Goal: Information Seeking & Learning: Learn about a topic

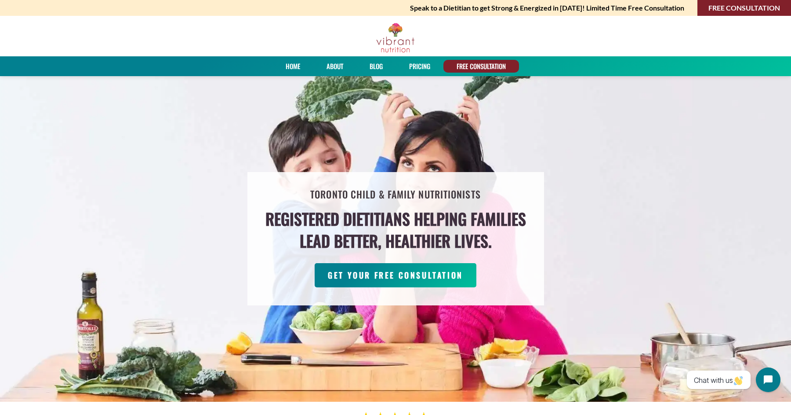
click at [421, 65] on link "PRICING" at bounding box center [419, 66] width 27 height 13
click at [575, 28] on div at bounding box center [395, 36] width 791 height 40
click at [380, 62] on link "Blog" at bounding box center [376, 66] width 19 height 13
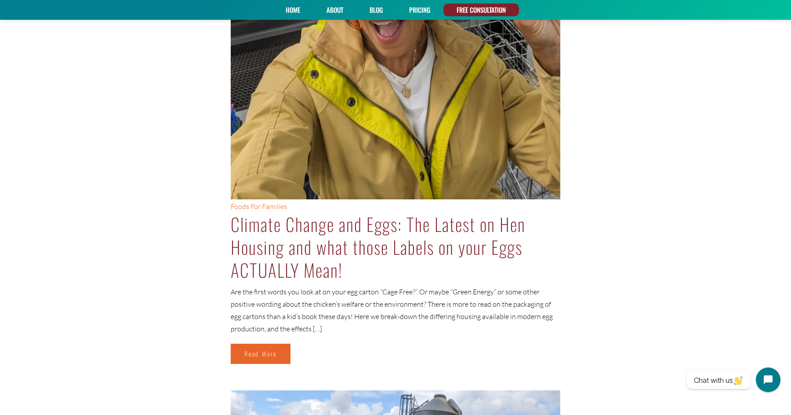
scroll to position [353, 0]
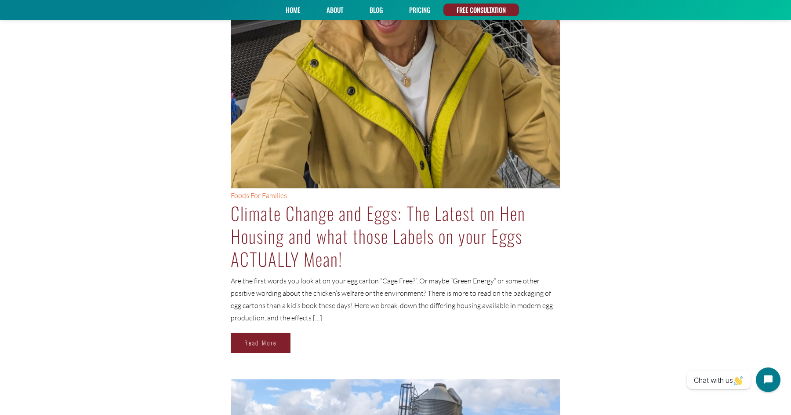
click at [253, 335] on link "Read More" at bounding box center [261, 342] width 60 height 20
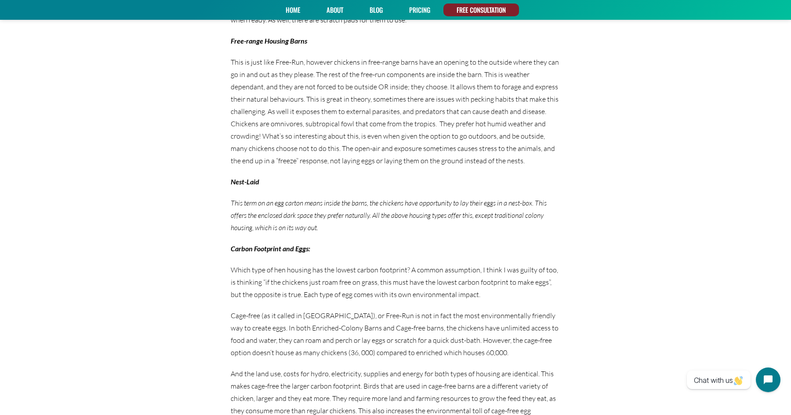
scroll to position [2155, 0]
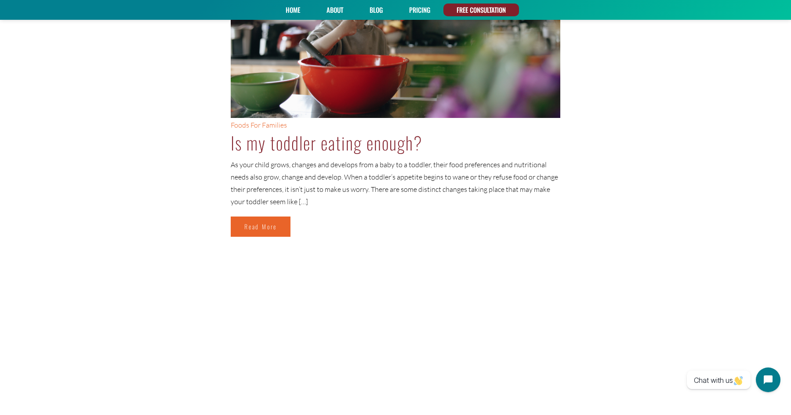
scroll to position [1823, 0]
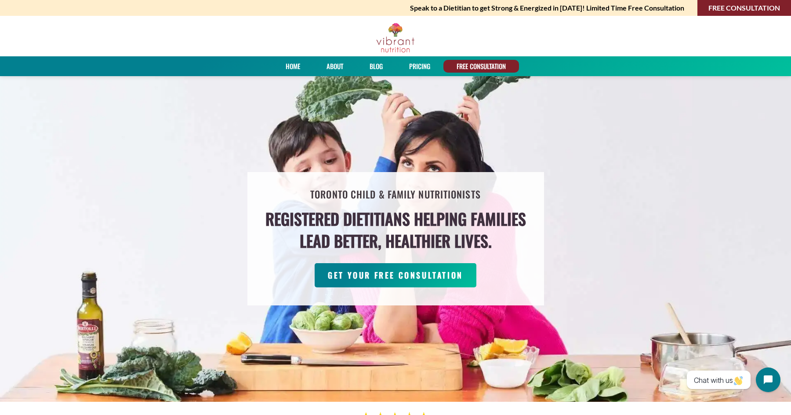
click at [331, 60] on link "About" at bounding box center [335, 66] width 23 height 13
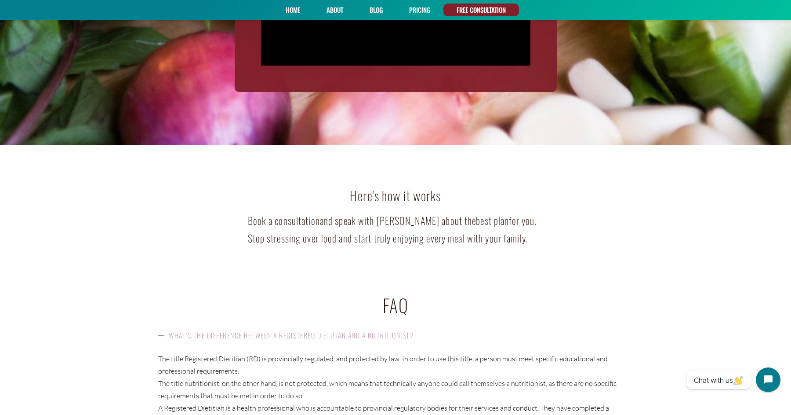
scroll to position [1265, 0]
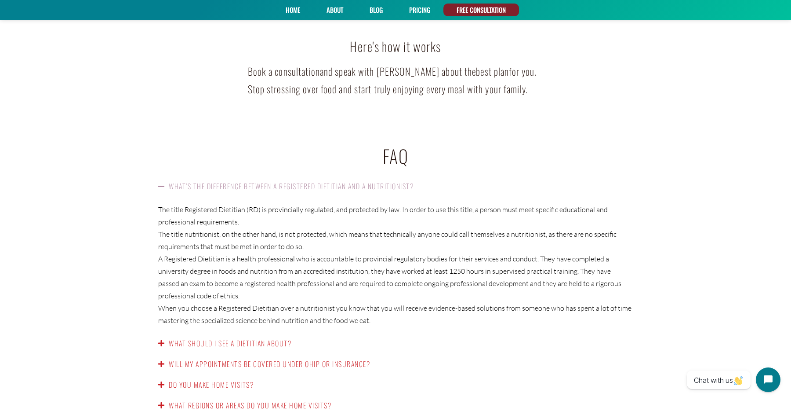
click at [340, 358] on link "Will my appointments be covered under OHIP or insurance?" at bounding box center [269, 363] width 201 height 11
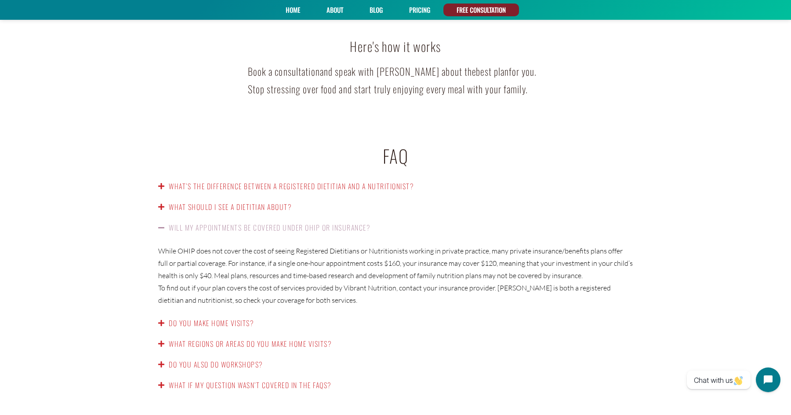
click at [317, 222] on link "Will my appointments be covered under OHIP or insurance?" at bounding box center [269, 227] width 201 height 11
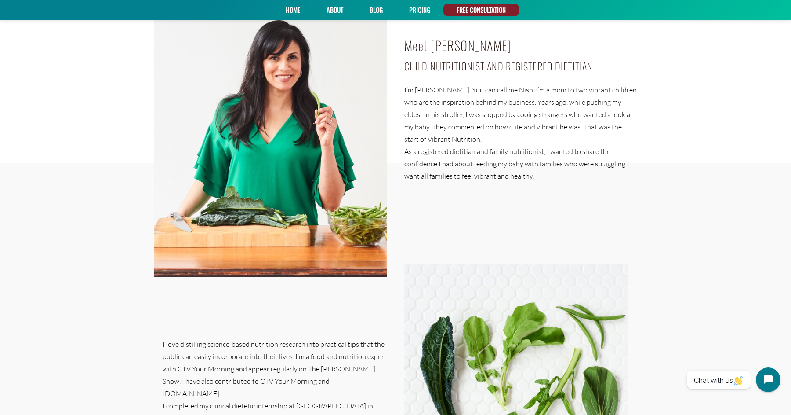
scroll to position [0, 0]
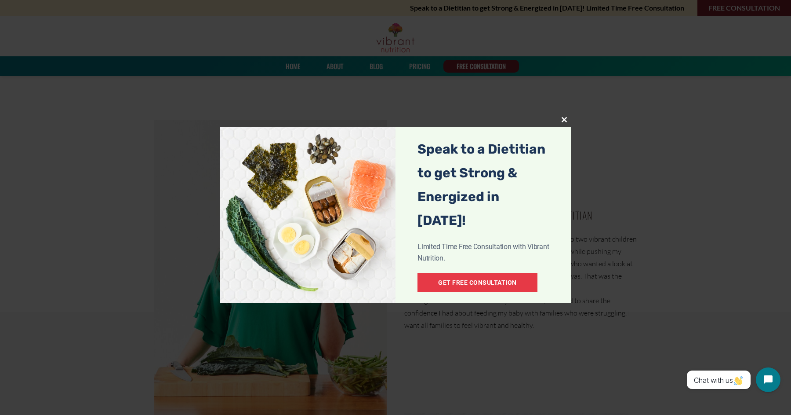
click at [565, 117] on span "popup" at bounding box center [564, 119] width 14 height 5
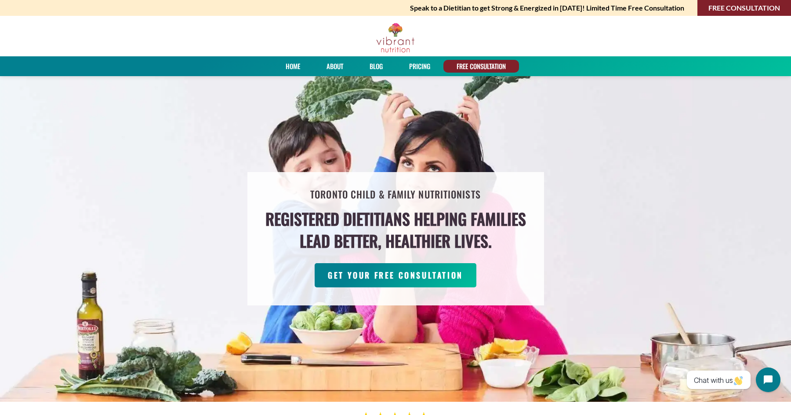
click at [180, 155] on div "Toronto Child & Family Nutritionists Registered Dietitians helping families lea…" at bounding box center [395, 239] width 791 height 326
